Goal: Task Accomplishment & Management: Use online tool/utility

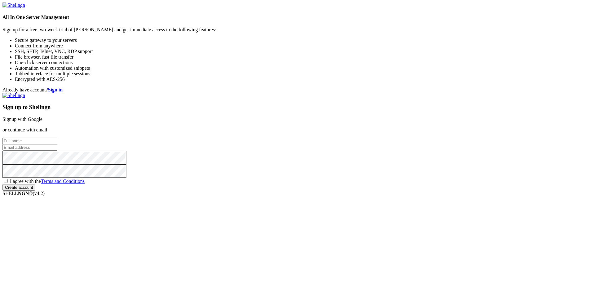
click at [57, 138] on input "text" at bounding box center [29, 141] width 55 height 7
type input "ViettelKingsmanVN"
click at [57, 151] on input "email" at bounding box center [29, 147] width 55 height 7
type input "[EMAIL_ADDRESS][DOMAIN_NAME]"
click at [85, 184] on span "I agree with the Terms and Conditions" at bounding box center [47, 180] width 75 height 5
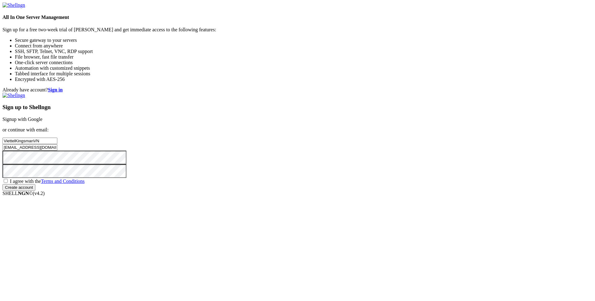
click at [8, 183] on input "I agree with the Terms and Conditions" at bounding box center [6, 181] width 4 height 4
checkbox input "true"
click at [35, 191] on input "Create account" at bounding box center [18, 187] width 33 height 7
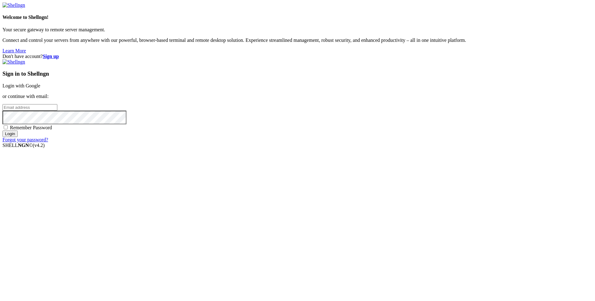
type input "[EMAIL_ADDRESS][DOMAIN_NAME]"
click at [52, 130] on span "Remember Password" at bounding box center [31, 127] width 42 height 5
click at [8, 129] on input "Remember Password" at bounding box center [6, 127] width 4 height 4
checkbox input "true"
click at [18, 137] on input "Login" at bounding box center [9, 133] width 15 height 7
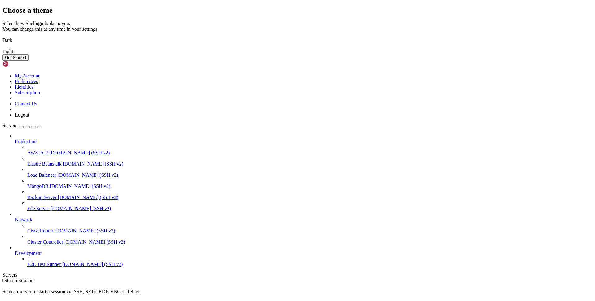
click at [369, 54] on div "Select how Shellngn looks to you. You can change this at any time in your setti…" at bounding box center [297, 37] width 590 height 33
click at [2, 36] on img at bounding box center [2, 36] width 0 height 0
click at [29, 61] on button "Get Started" at bounding box center [15, 57] width 26 height 7
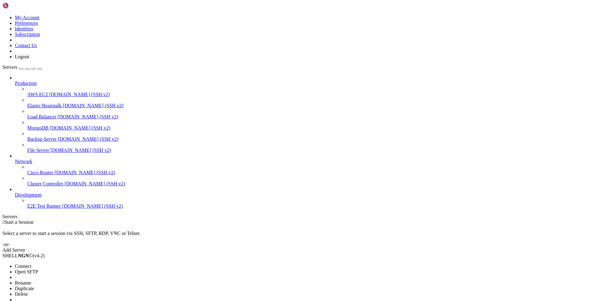
click at [71, 263] on li "Connect" at bounding box center [43, 266] width 56 height 6
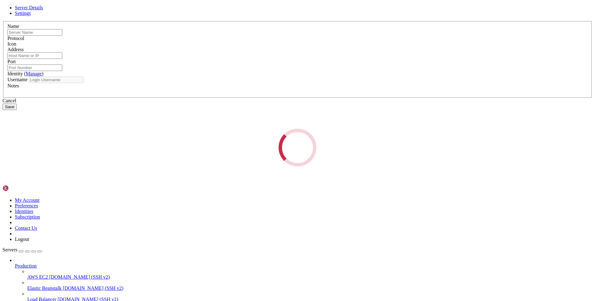
type input "Backup Server"
type input "[DOMAIN_NAME]"
type input "22"
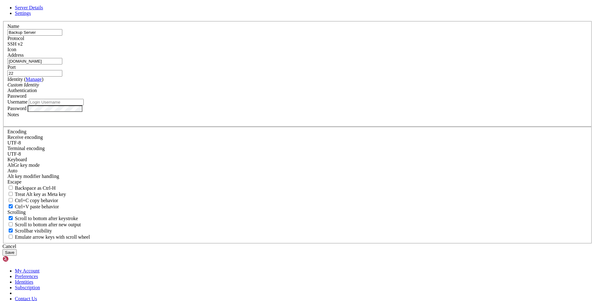
type input "root"
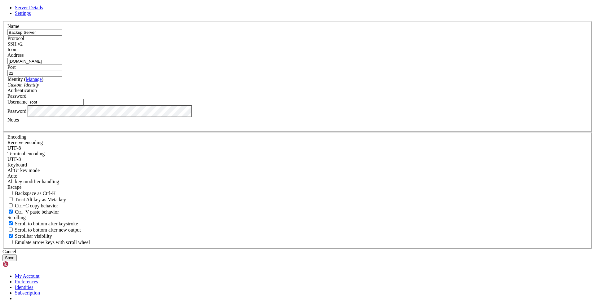
click at [209, 185] on div "Name Backup Server Protocol SSH v2 Icon Address demo.shellngn.com Port 22 ( Man…" at bounding box center [297, 135] width 590 height 228
click at [23, 46] on span "SSH v2" at bounding box center [14, 43] width 15 height 5
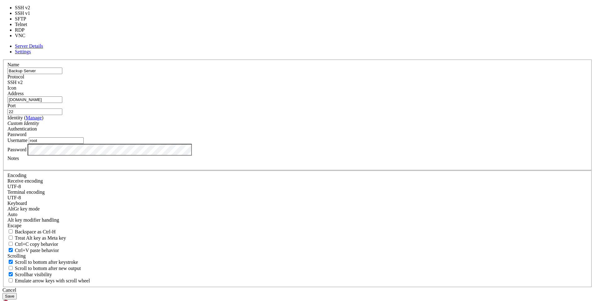
type input "3389"
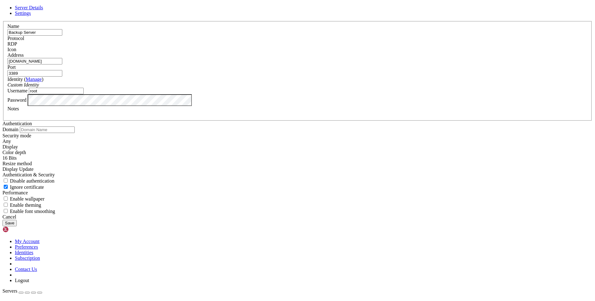
click at [62, 64] on input "[DOMAIN_NAME]" at bounding box center [34, 61] width 55 height 7
type input "d"
click at [2, 21] on icon at bounding box center [2, 21] width 0 height 0
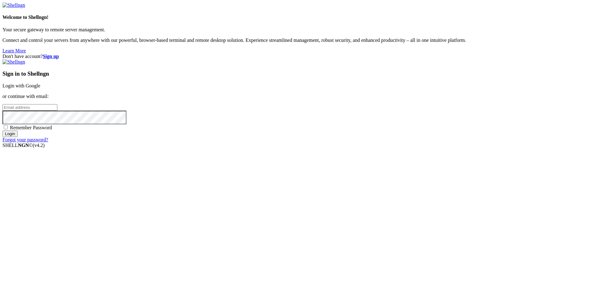
type input "[EMAIL_ADDRESS][DOMAIN_NAME]"
click at [52, 130] on span "Remember Password" at bounding box center [31, 127] width 42 height 5
click at [8, 129] on input "Remember Password" at bounding box center [6, 127] width 4 height 4
checkbox input "true"
click at [18, 137] on input "Login" at bounding box center [9, 133] width 15 height 7
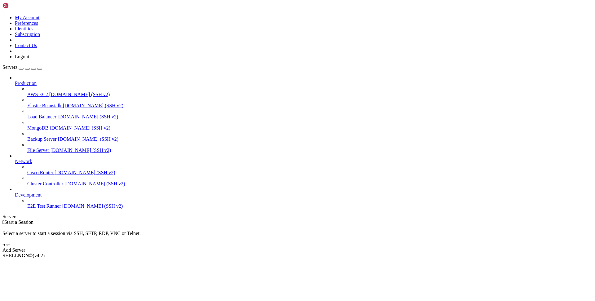
click at [358, 219] on div " Start a Session Select a server to start a session via SSH, SFTP, RDP, VNC or…" at bounding box center [297, 235] width 590 height 33
click at [47, 136] on span "Backup Server" at bounding box center [41, 138] width 29 height 5
click at [49, 147] on span "File Server" at bounding box center [38, 149] width 22 height 5
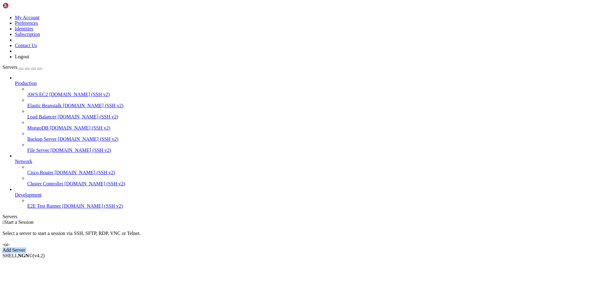
click at [49, 92] on span "[DOMAIN_NAME] (SSH v2)" at bounding box center [79, 94] width 61 height 5
click at [48, 92] on span "AWS EC2" at bounding box center [37, 94] width 21 height 5
click at [31, 263] on span "Connect" at bounding box center [23, 265] width 16 height 5
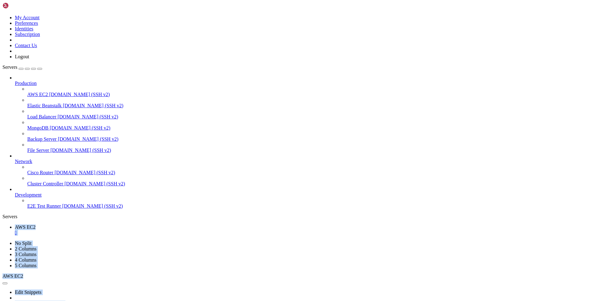
click at [48, 84] on div at bounding box center [297, 150] width 595 height 301
click at [48, 114] on span "Load Balancer" at bounding box center [41, 116] width 29 height 5
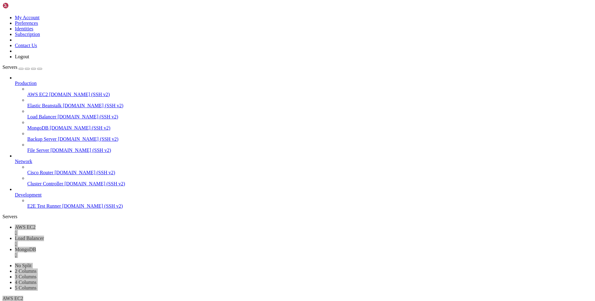
click at [36, 103] on span "Elastic Beanstalk" at bounding box center [44, 105] width 34 height 5
click at [36, 247] on span "MongoDB" at bounding box center [25, 249] width 21 height 5
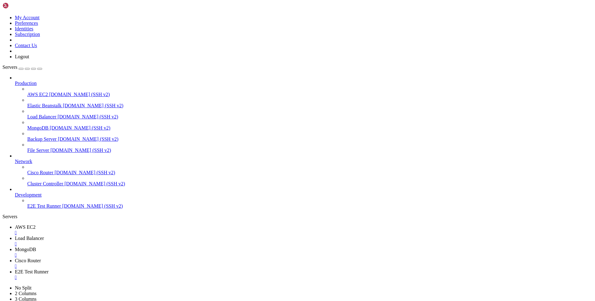
click at [164, 241] on div "" at bounding box center [303, 244] width 577 height 6
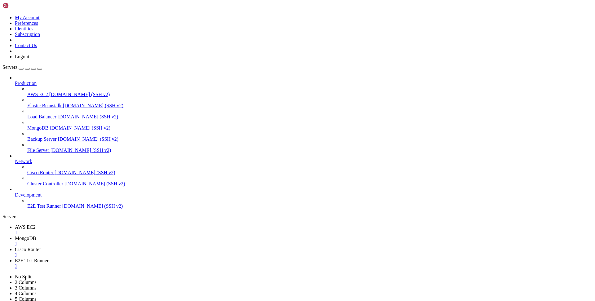
click at [111, 230] on div "" at bounding box center [303, 233] width 577 height 6
click at [111, 241] on div "" at bounding box center [303, 244] width 577 height 6
click at [41, 224] on span "Cisco Router" at bounding box center [28, 226] width 26 height 5
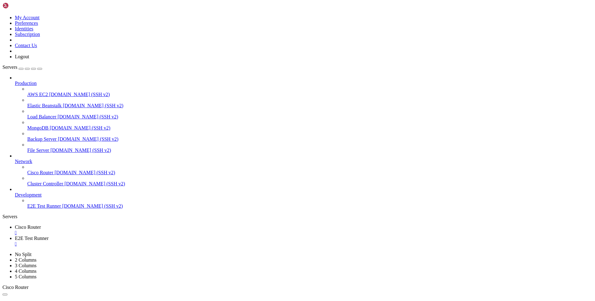
click at [41, 224] on span "Cisco Router" at bounding box center [28, 226] width 26 height 5
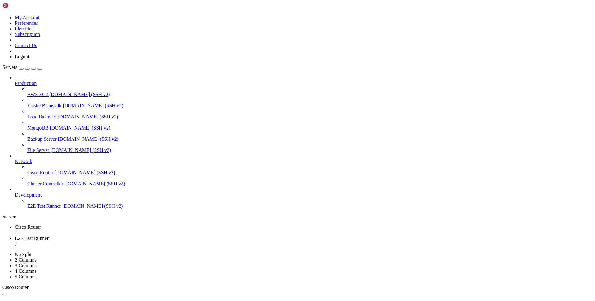
click at [41, 224] on span "Cisco Router" at bounding box center [28, 226] width 26 height 5
click at [121, 230] on div "" at bounding box center [303, 233] width 577 height 6
click at [49, 235] on span "E2E Test Runner" at bounding box center [32, 237] width 34 height 5
drag, startPoint x: 123, startPoint y: 343, endPoint x: 66, endPoint y: 373, distance: 64.7
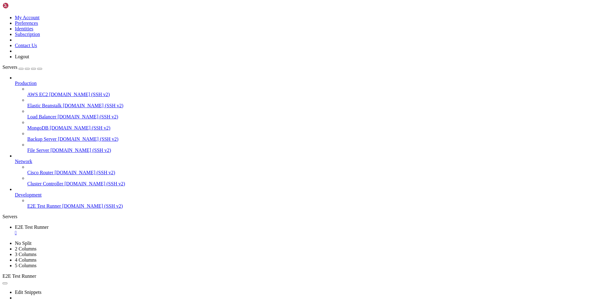
click at [125, 230] on div "" at bounding box center [303, 233] width 577 height 6
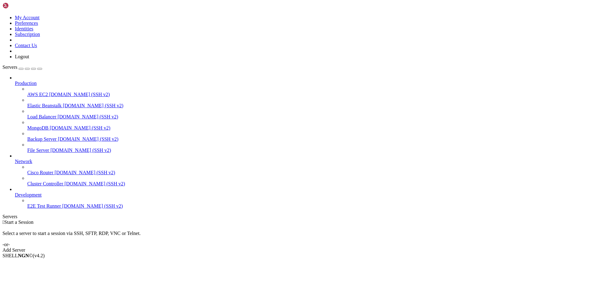
click at [21, 69] on div "button" at bounding box center [21, 69] width 0 height 0
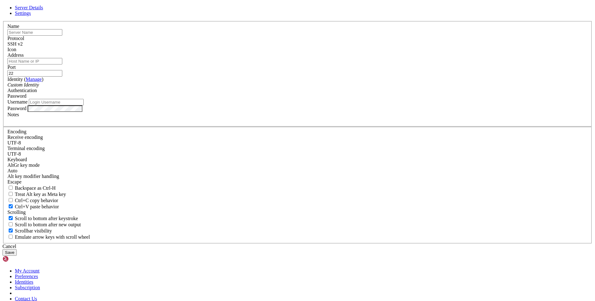
type input "[EMAIL_ADDRESS][DOMAIN_NAME]"
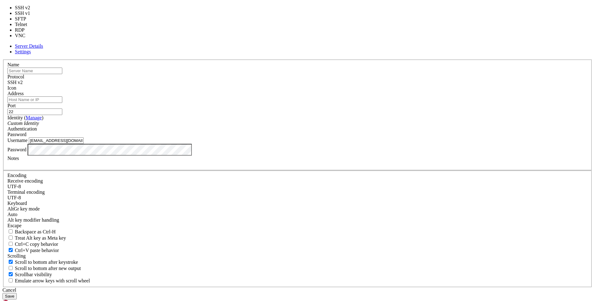
drag, startPoint x: 335, startPoint y: 93, endPoint x: 329, endPoint y: 140, distance: 47.1
type input "3389"
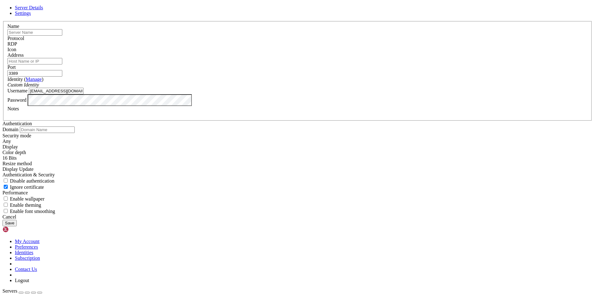
click at [329, 88] on div "Custom Identity" at bounding box center [297, 85] width 580 height 6
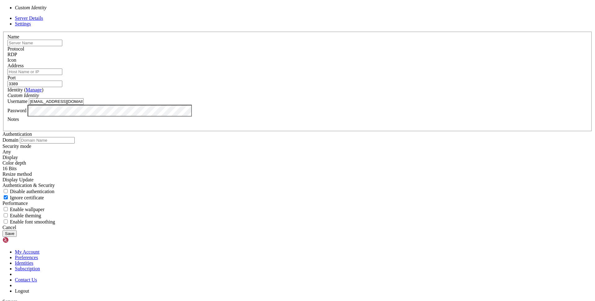
click at [62, 75] on input "Address" at bounding box center [34, 71] width 55 height 7
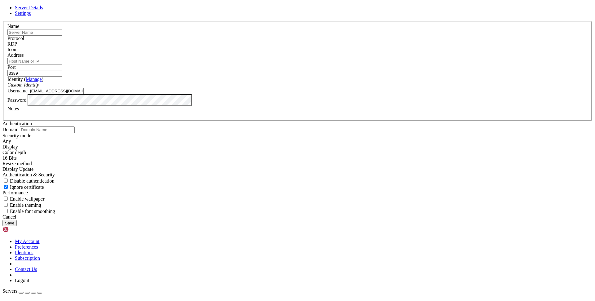
click at [62, 64] on input "Address" at bounding box center [34, 61] width 55 height 7
type input "[TECHNICAL_ID]"
click at [62, 77] on input "3389" at bounding box center [34, 73] width 55 height 7
type input "3"
type input "22"
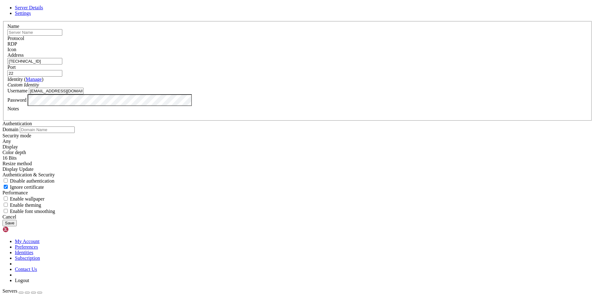
click at [84, 94] on input "[EMAIL_ADDRESS][DOMAIN_NAME]" at bounding box center [56, 91] width 55 height 7
type input "7"
click at [373, 226] on div "Cancel Save" at bounding box center [297, 220] width 590 height 12
click at [17, 226] on button "Save" at bounding box center [9, 223] width 14 height 7
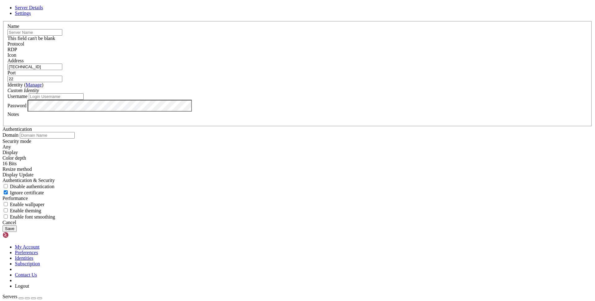
click at [62, 36] on input "text" at bounding box center [34, 32] width 55 height 7
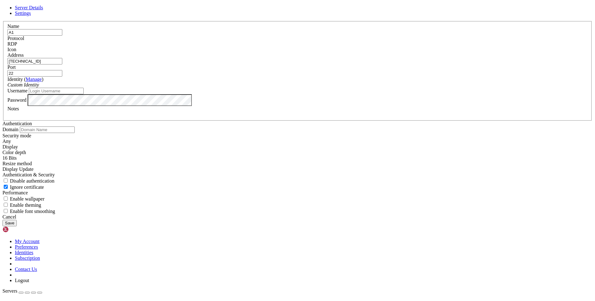
type input "A1"
click at [31, 16] on span "Settings" at bounding box center [23, 13] width 16 height 5
click at [294, 161] on div "16 Bits" at bounding box center [297, 158] width 590 height 6
click at [17, 226] on button "Save" at bounding box center [9, 223] width 14 height 7
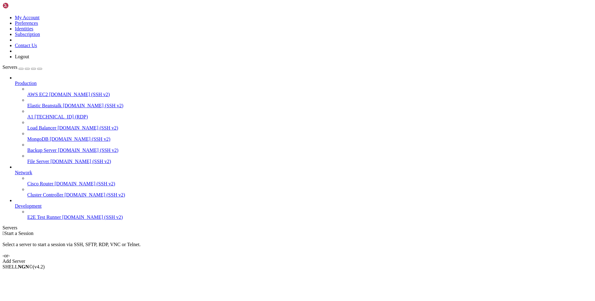
click at [33, 114] on span "A1" at bounding box center [30, 116] width 6 height 5
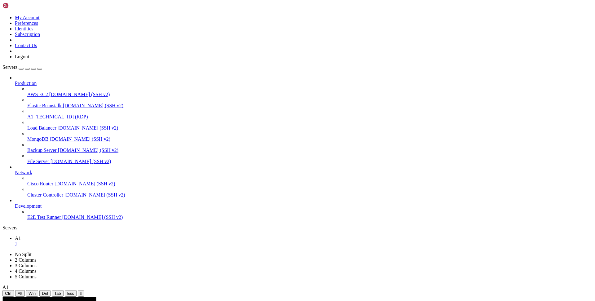
scroll to position [0, 0]
drag, startPoint x: 110, startPoint y: 80, endPoint x: 151, endPoint y: 81, distance: 40.9
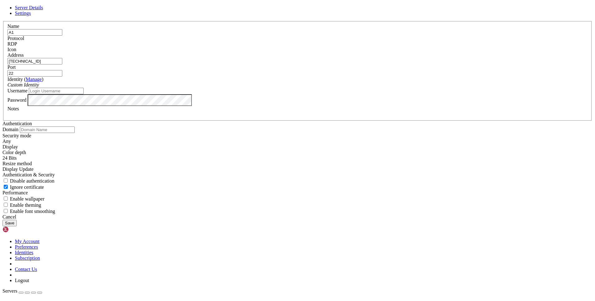
click at [84, 94] on input "Username" at bounding box center [56, 91] width 55 height 7
type input "Administrator"
